Goal: Find specific fact: Find specific fact

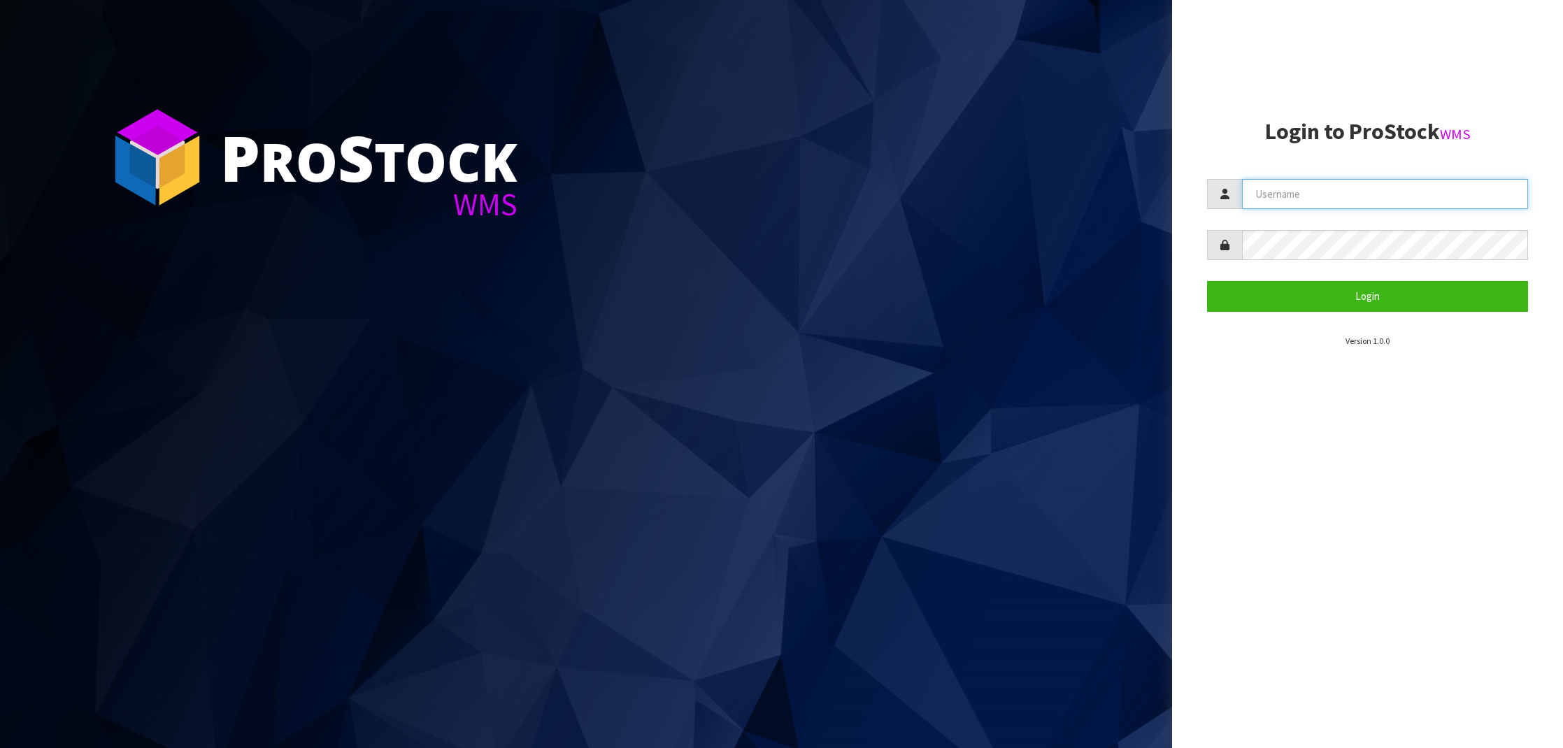
type input "NEROTAPWARE"
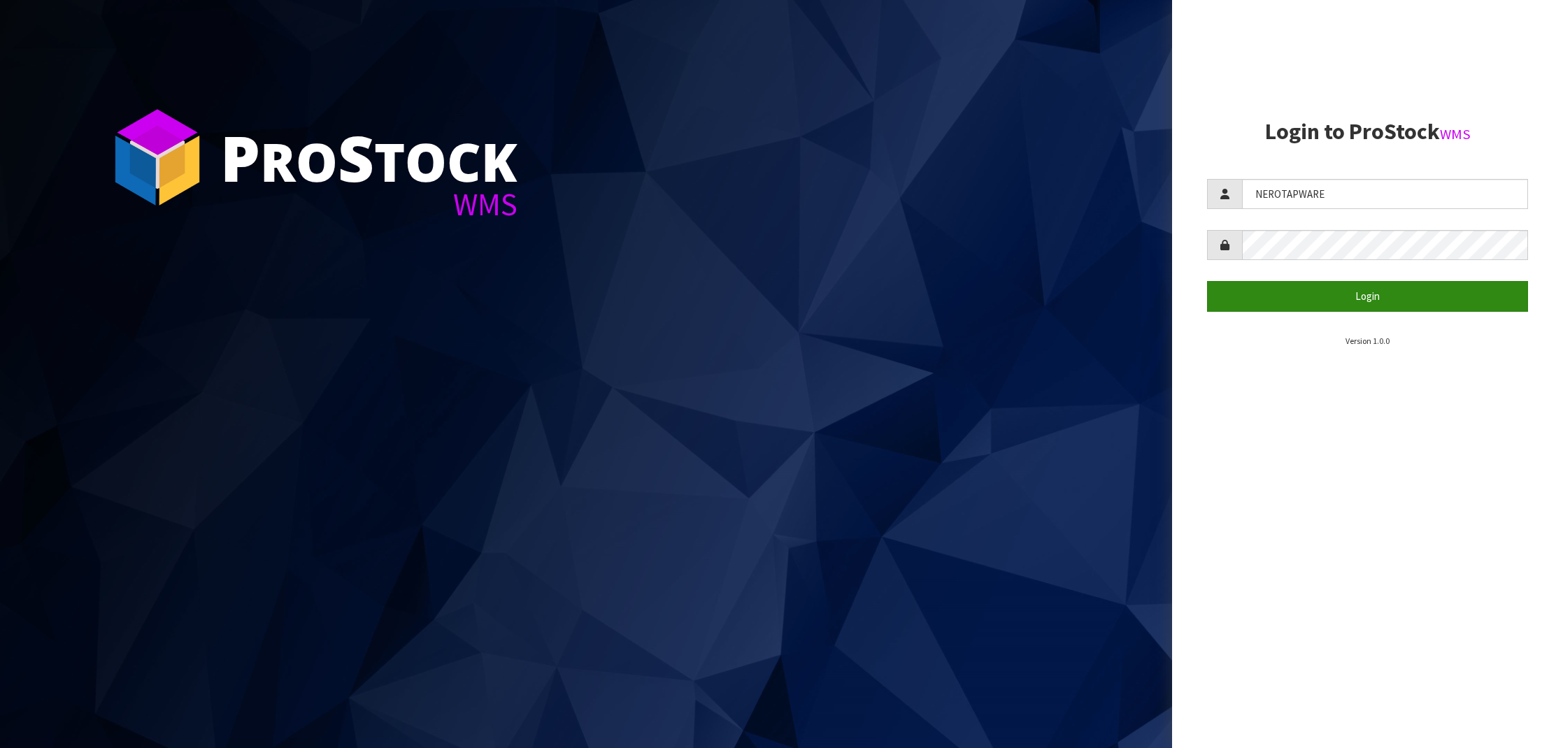
click at [1353, 288] on button "Login" at bounding box center [1367, 296] width 321 height 30
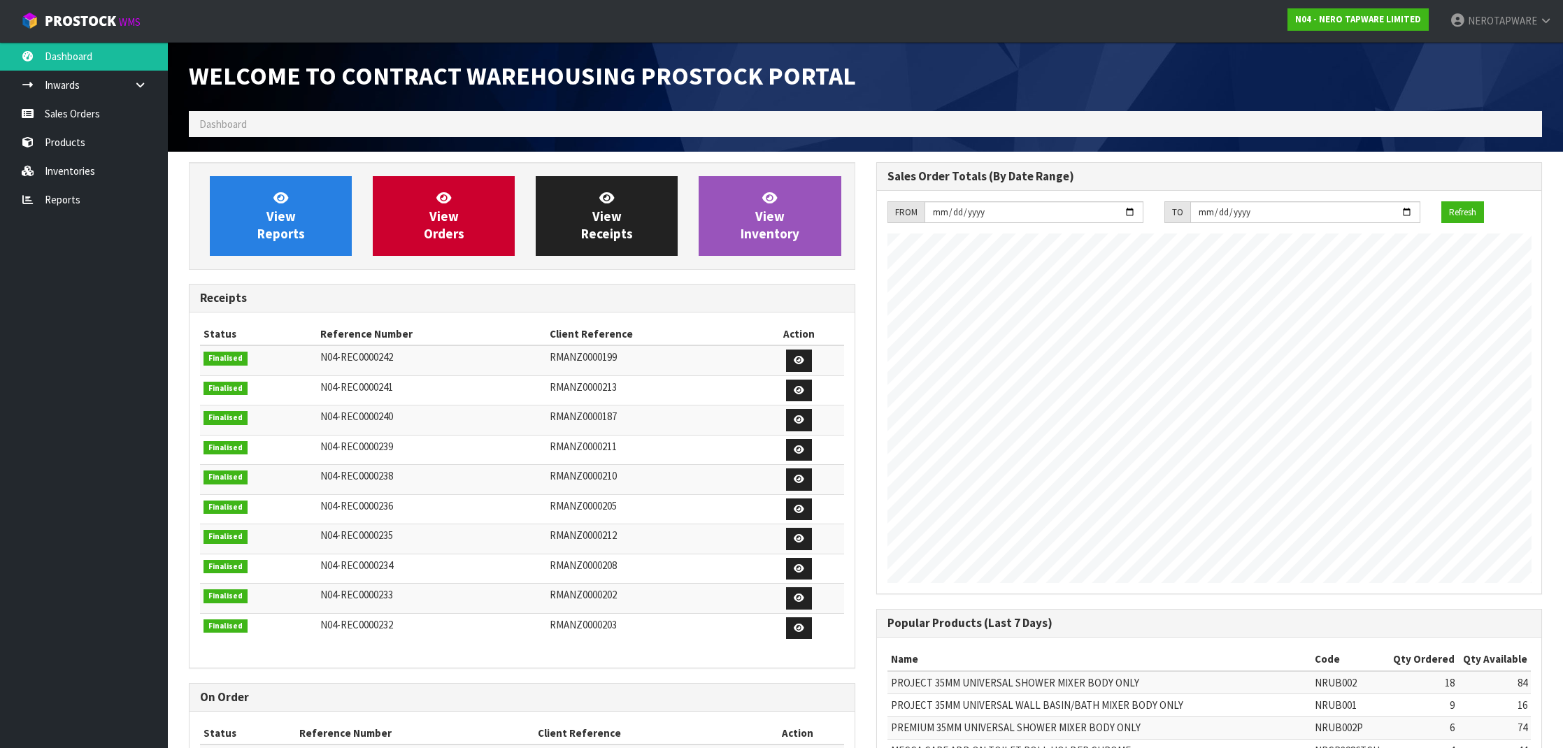
scroll to position [771, 687]
click at [72, 115] on link "Sales Orders" at bounding box center [84, 113] width 168 height 29
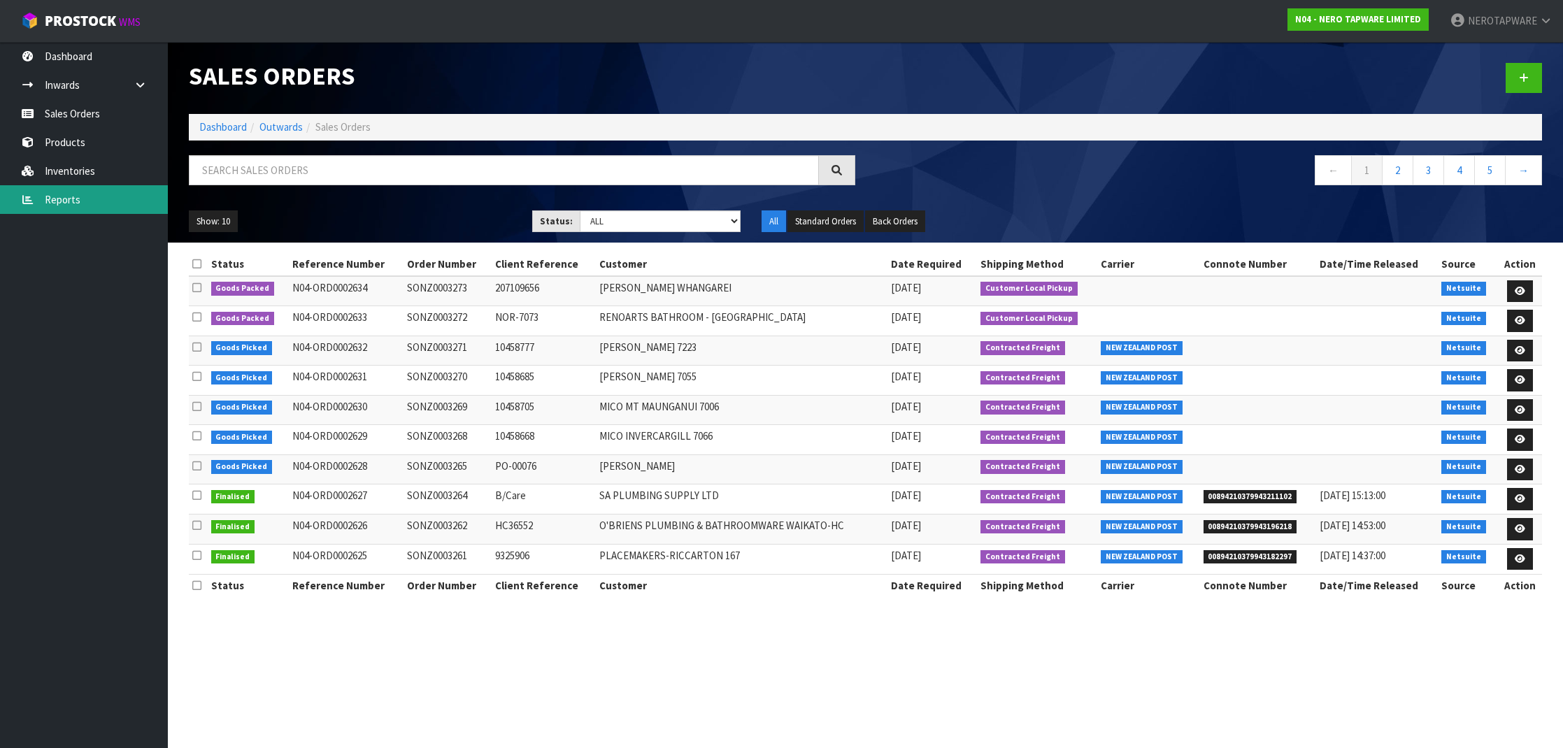
click at [85, 194] on link "Reports" at bounding box center [84, 199] width 168 height 29
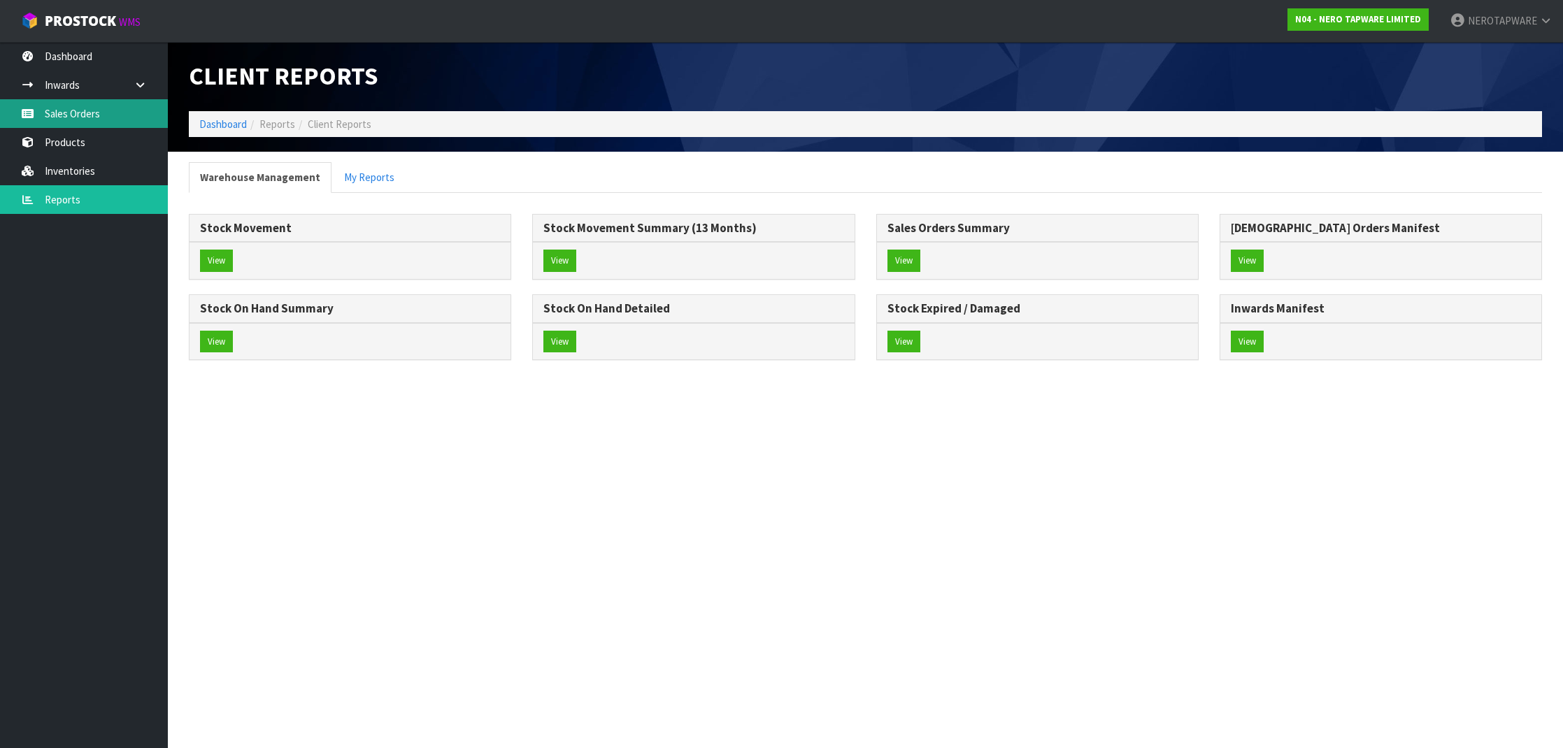
click at [88, 117] on link "Sales Orders" at bounding box center [84, 113] width 168 height 29
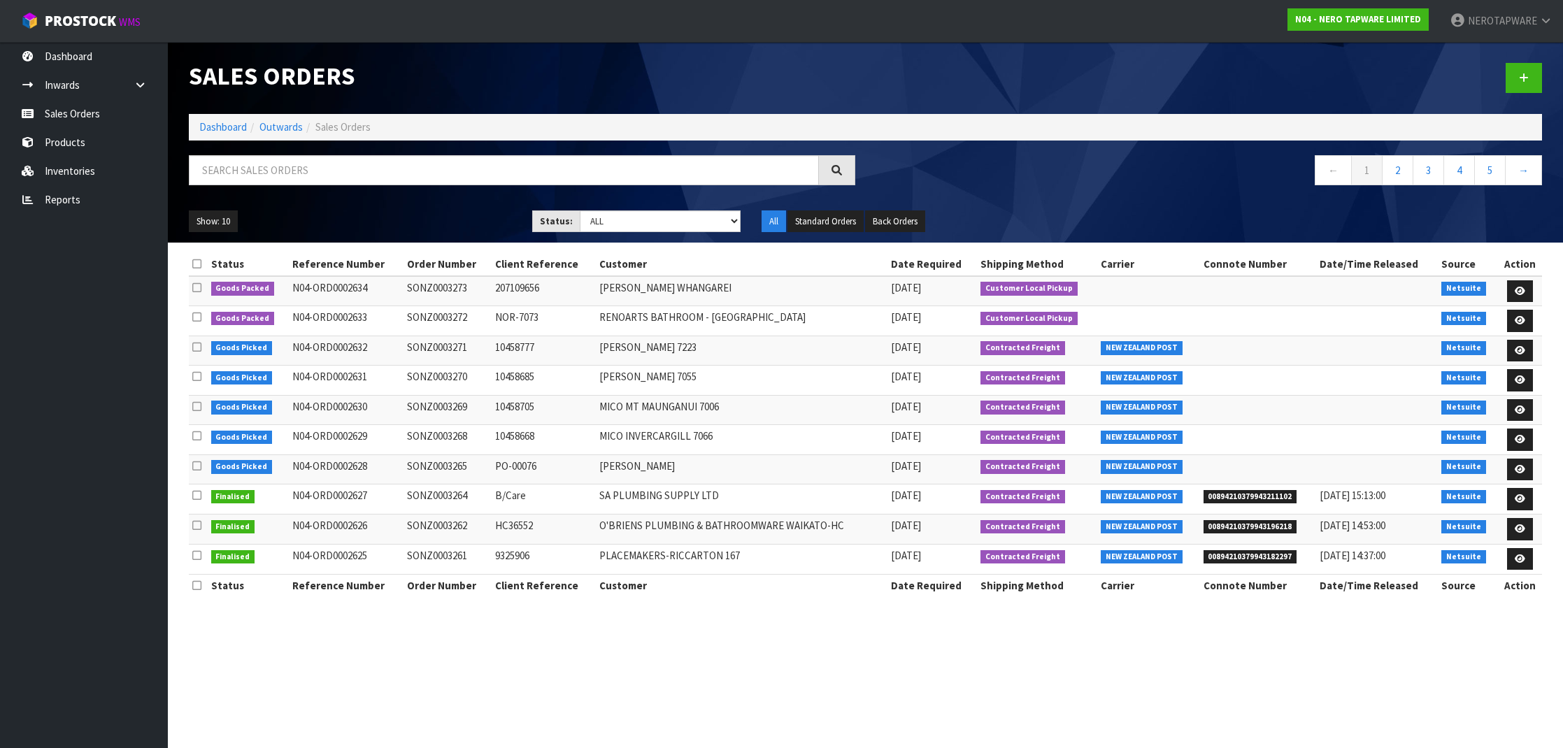
scroll to position [1, 1]
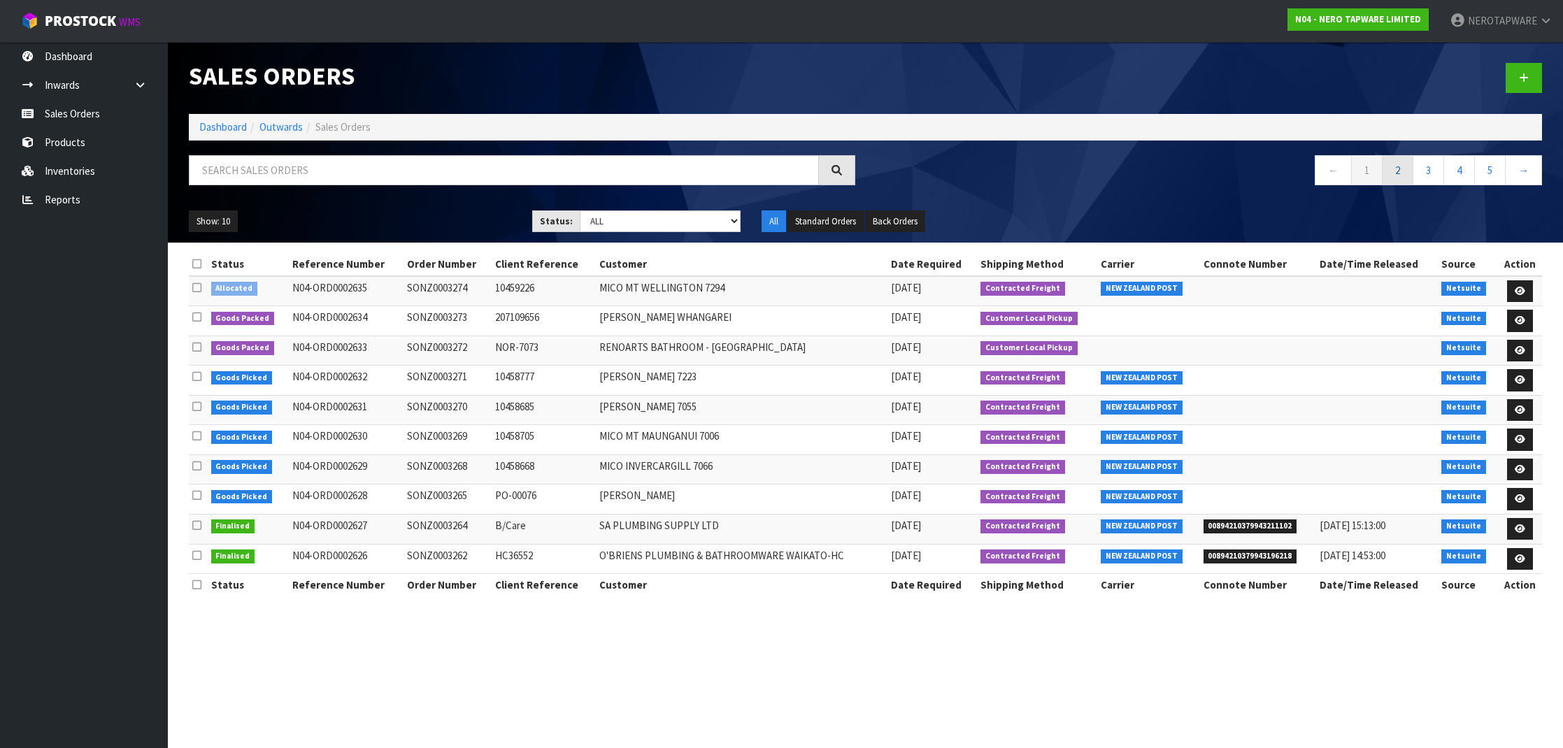
click at [1396, 180] on link "2" at bounding box center [1397, 170] width 31 height 30
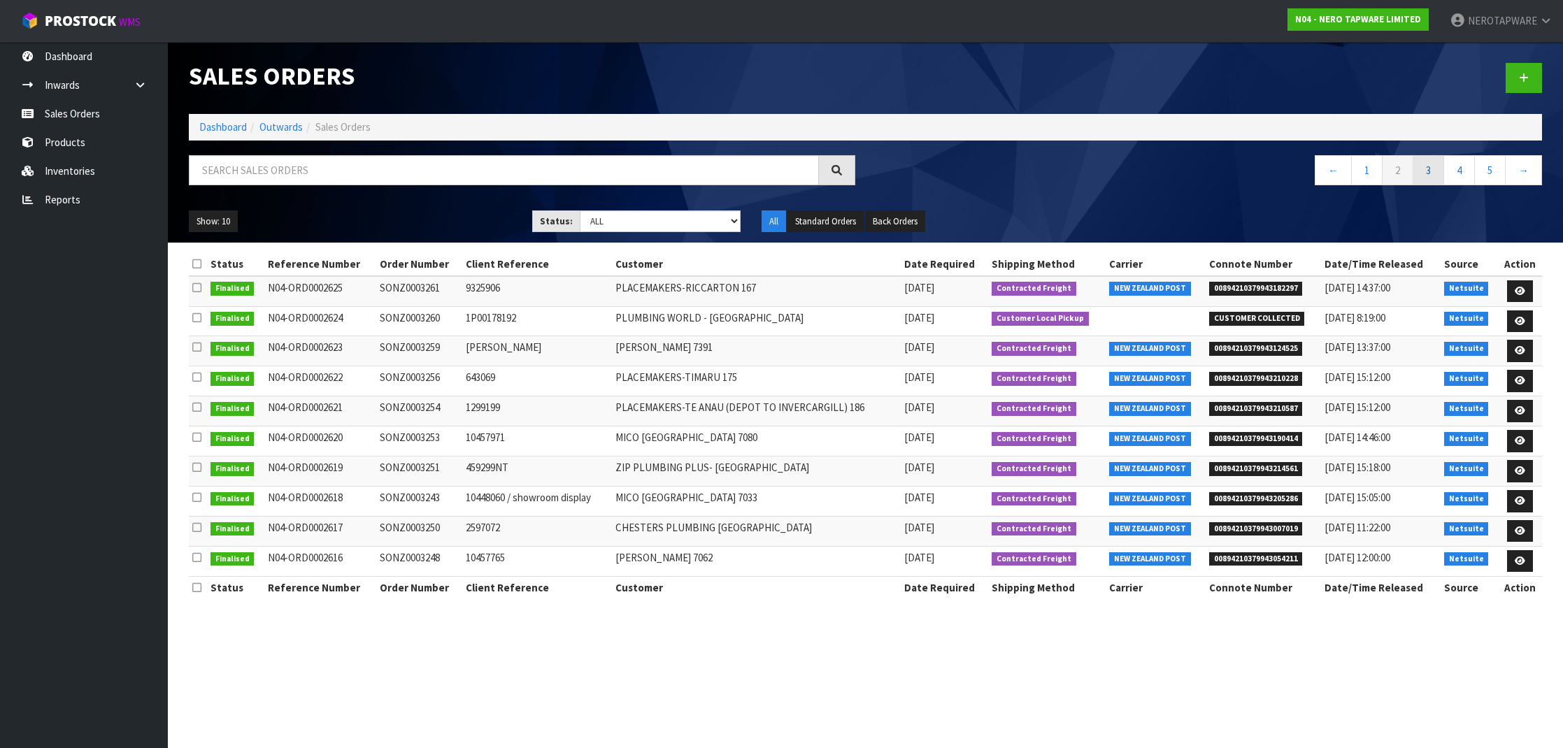
click at [1424, 176] on link "3" at bounding box center [1427, 170] width 31 height 30
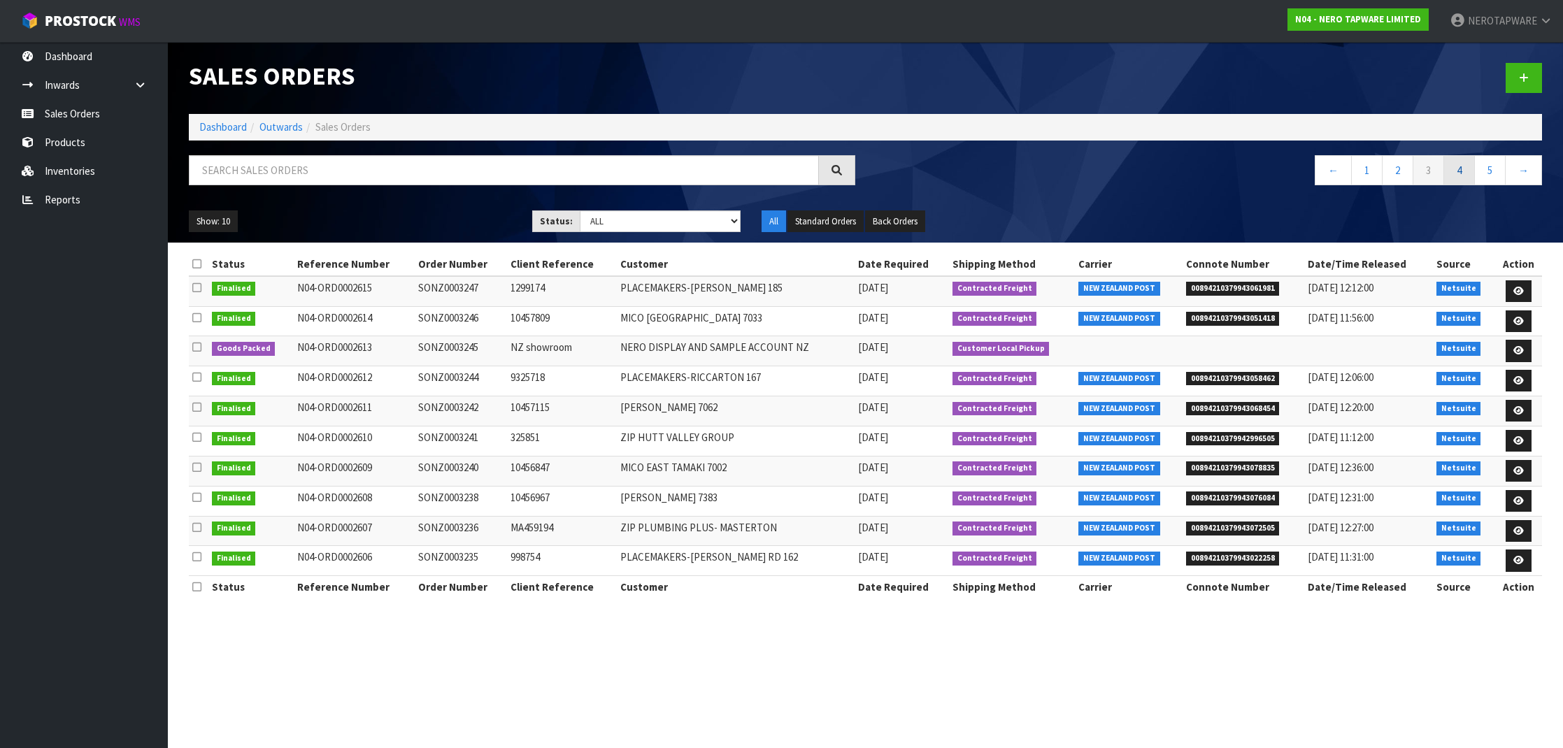
click at [1450, 180] on link "4" at bounding box center [1458, 170] width 31 height 30
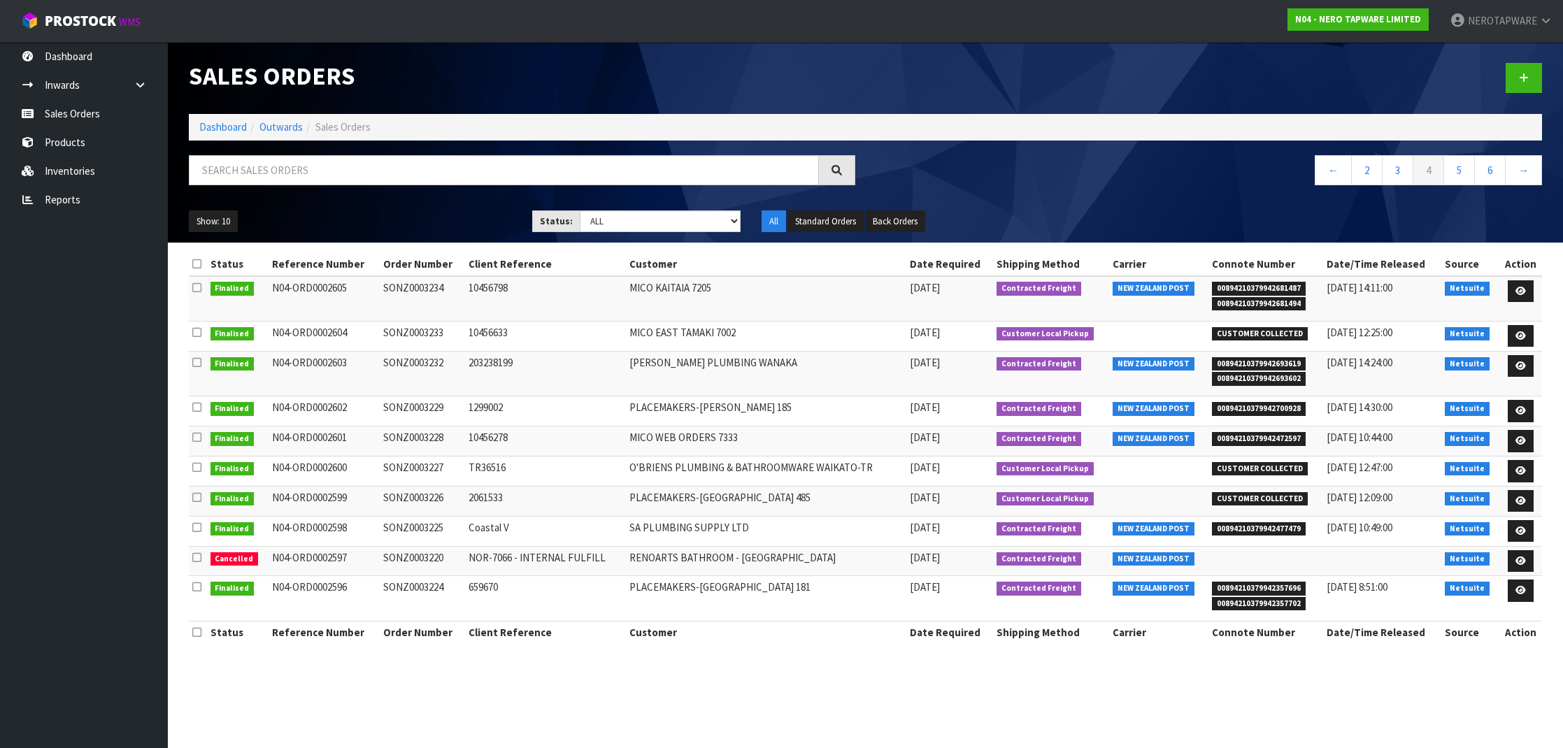
click at [1272, 363] on span "00894210379942693619" at bounding box center [1259, 364] width 94 height 14
copy span "00894210379942693619"
click at [493, 164] on input "text" at bounding box center [504, 170] width 630 height 30
paste input "SONZ0003218"
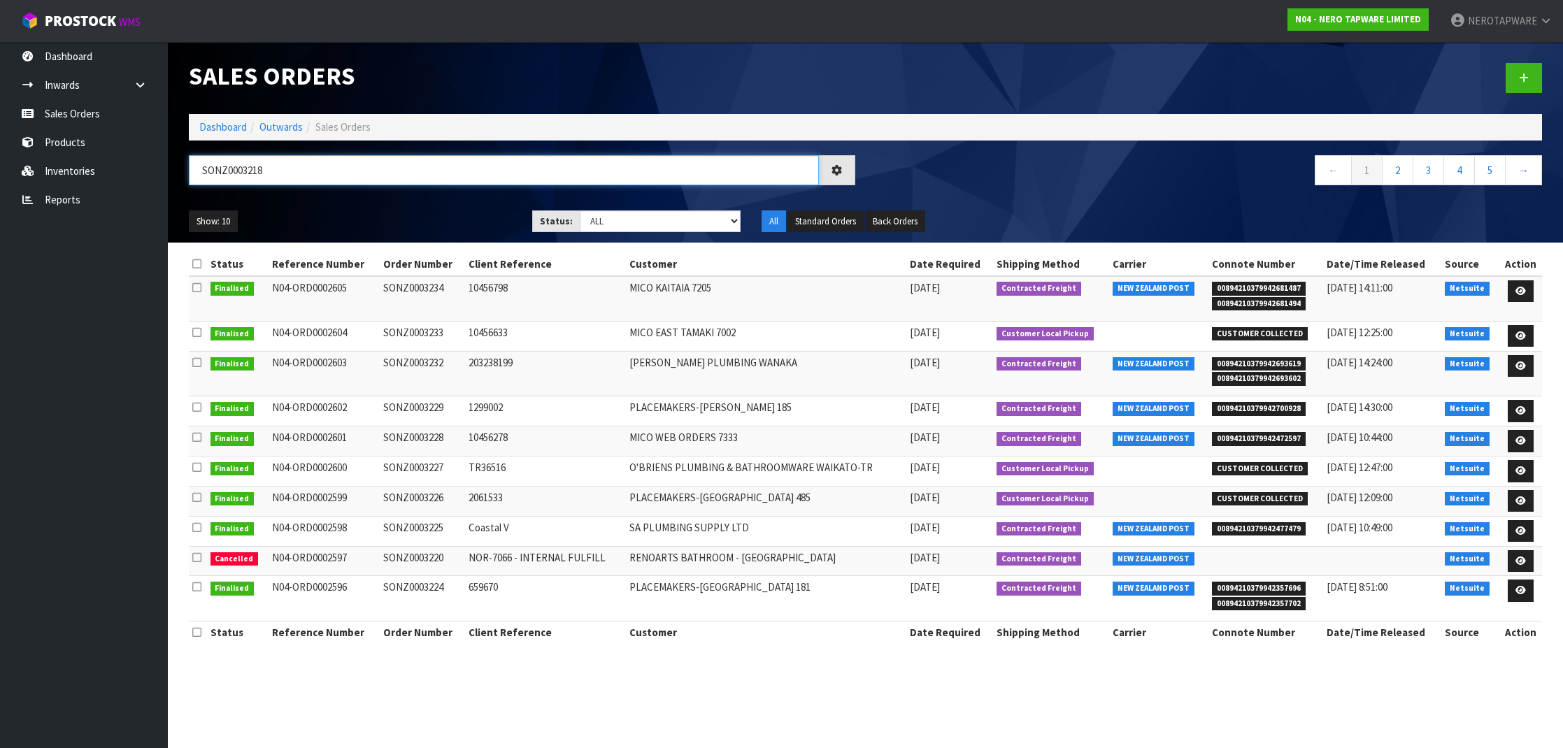
type input "SONZ0003218"
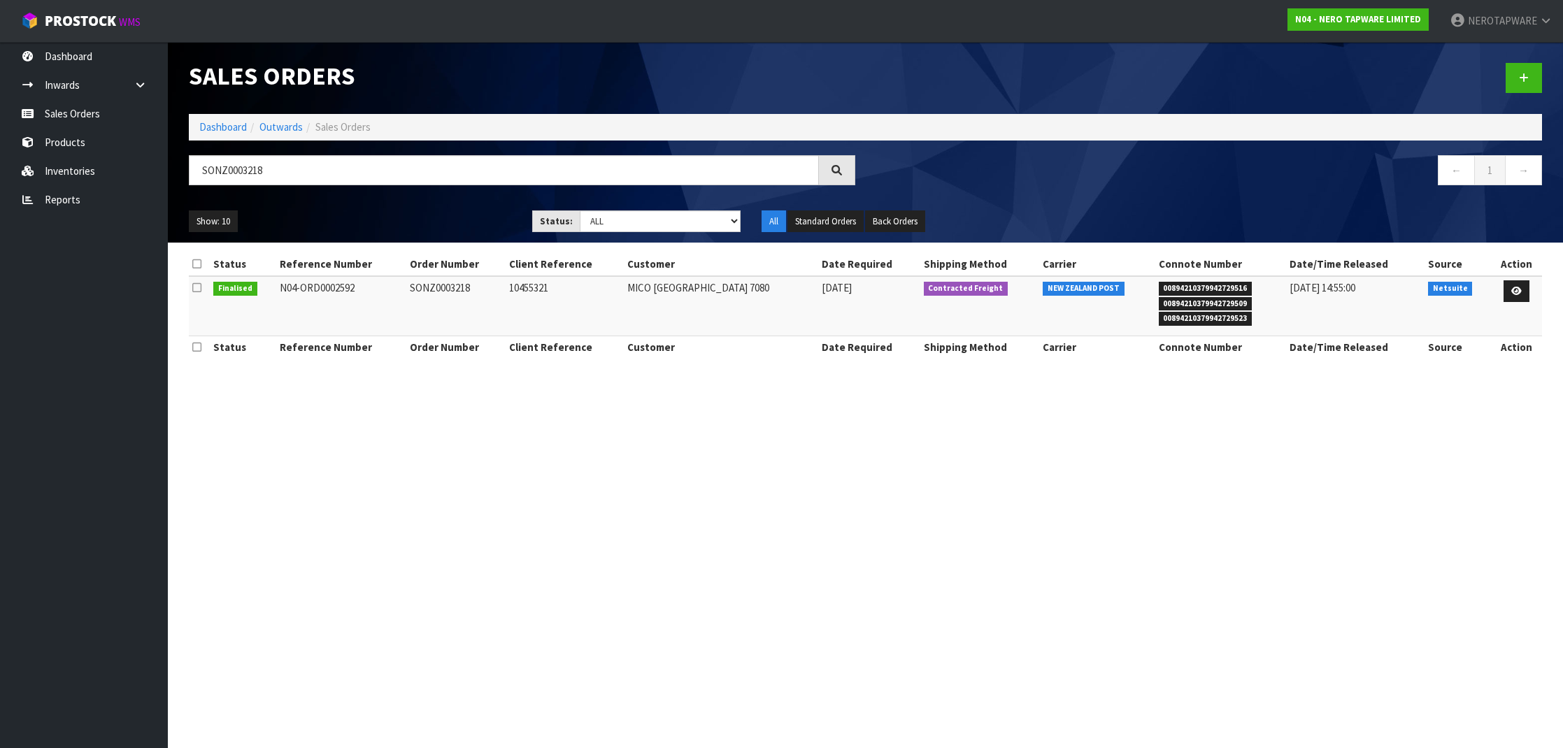
click at [1176, 289] on span "00894210379942729516" at bounding box center [1206, 289] width 94 height 14
copy span "00894210379942729516"
